Goal: Navigation & Orientation: Find specific page/section

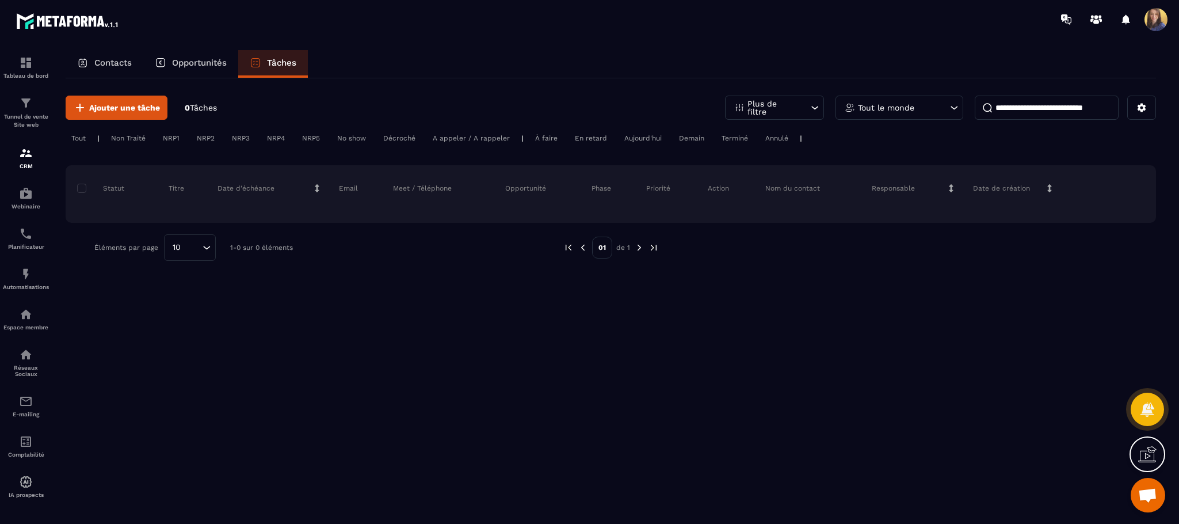
scroll to position [725, 0]
click at [209, 61] on p "Opportunités" at bounding box center [199, 63] width 55 height 10
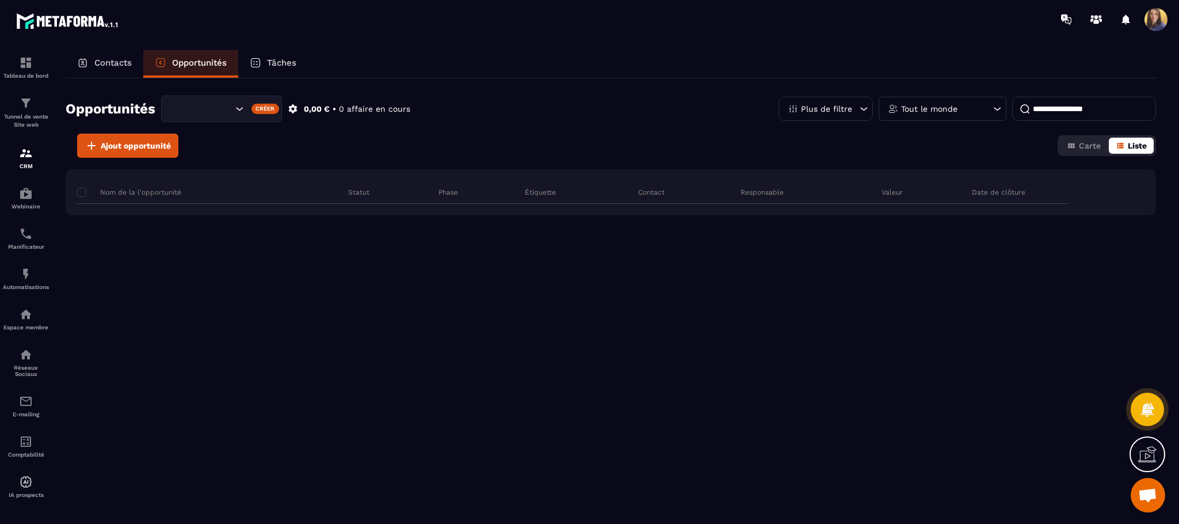
click at [1117, 142] on icon "button" at bounding box center [1120, 145] width 9 height 9
click at [113, 60] on p "Contacts" at bounding box center [112, 63] width 37 height 10
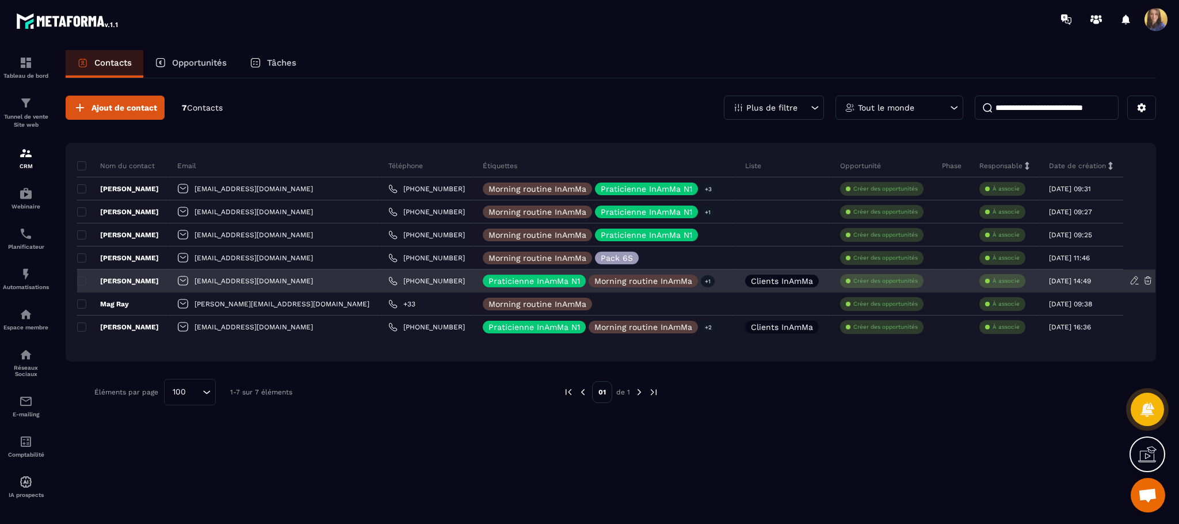
click at [753, 282] on p "Clients InAmMa" at bounding box center [782, 281] width 62 height 8
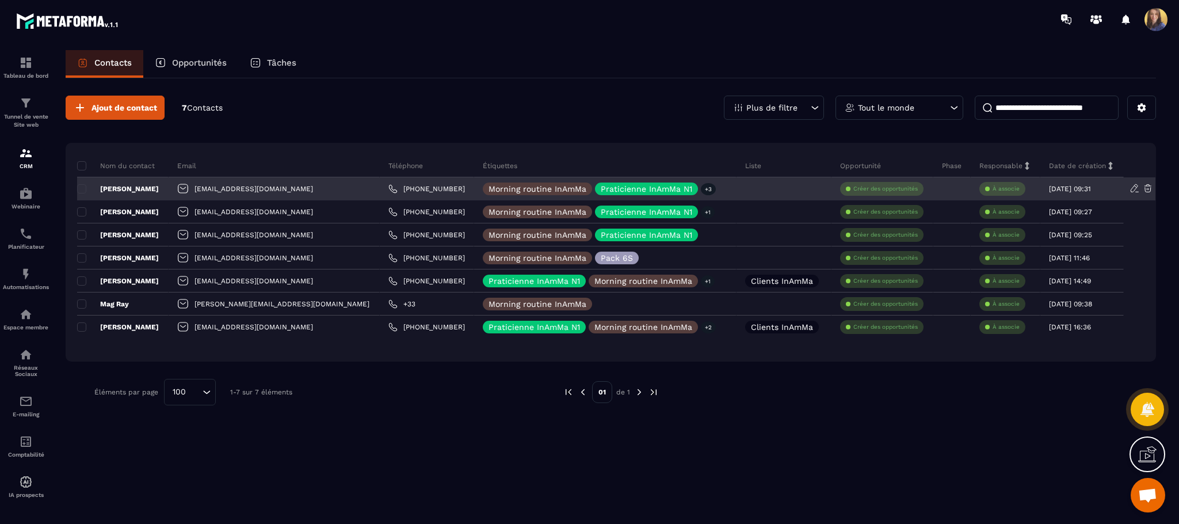
click at [783, 190] on div at bounding box center [783, 188] width 95 height 23
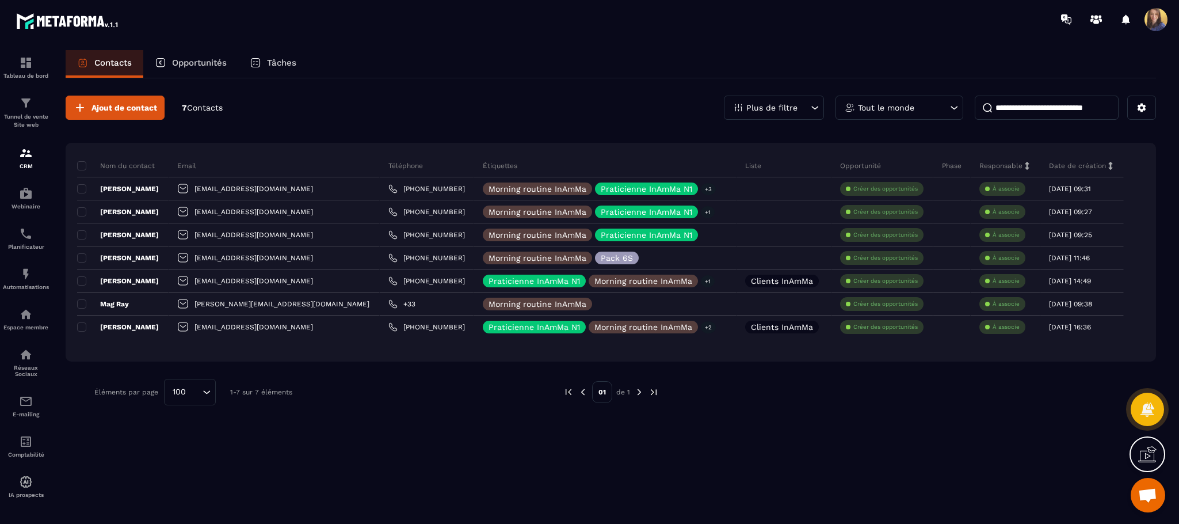
click at [736, 171] on div "Liste" at bounding box center [783, 165] width 95 height 23
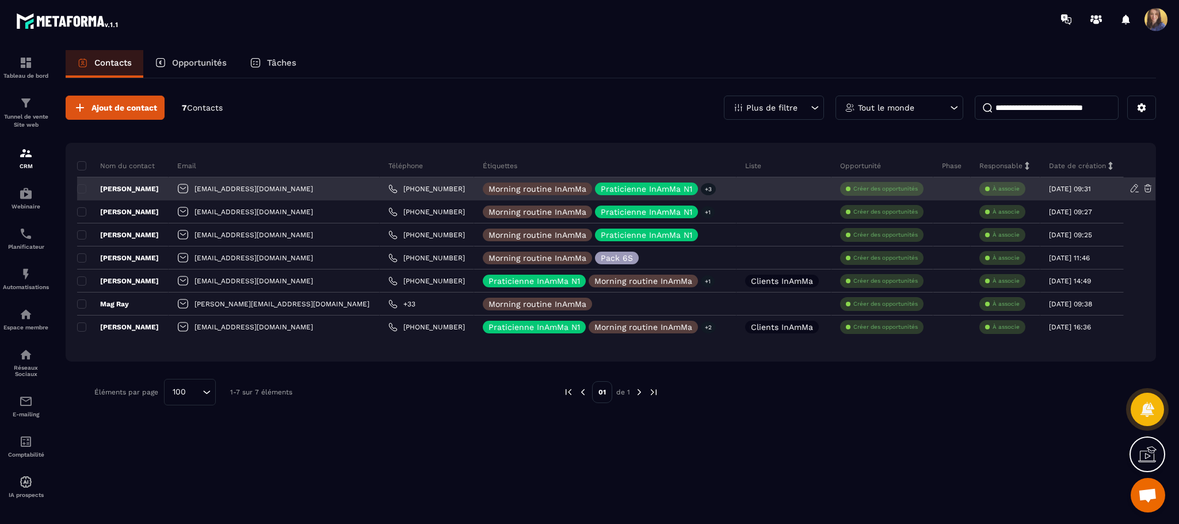
click at [169, 190] on div "[PERSON_NAME]" at bounding box center [122, 188] width 91 height 23
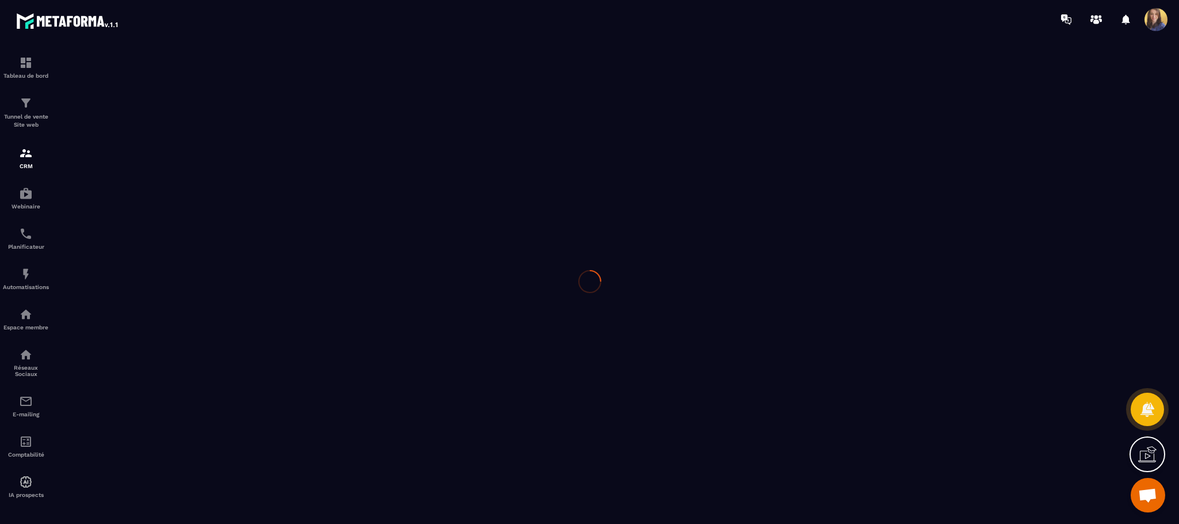
click at [173, 190] on div at bounding box center [589, 281] width 1179 height 485
